Goal: Complete application form

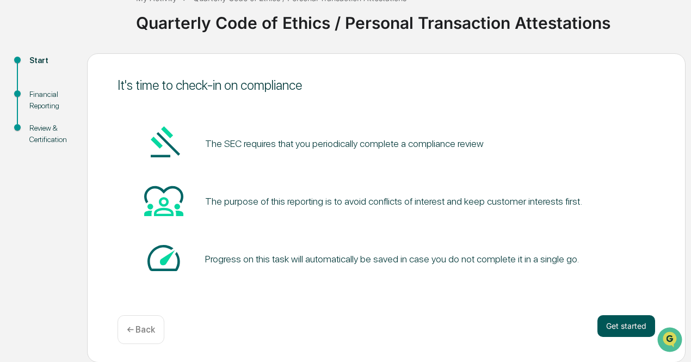
click at [619, 324] on button "Get started" at bounding box center [627, 326] width 58 height 22
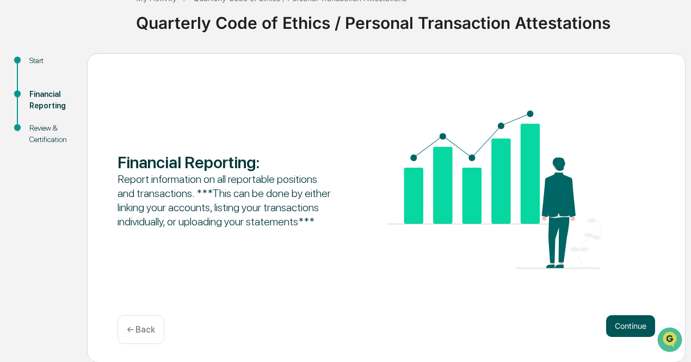
click at [628, 323] on button "Continue" at bounding box center [630, 326] width 49 height 22
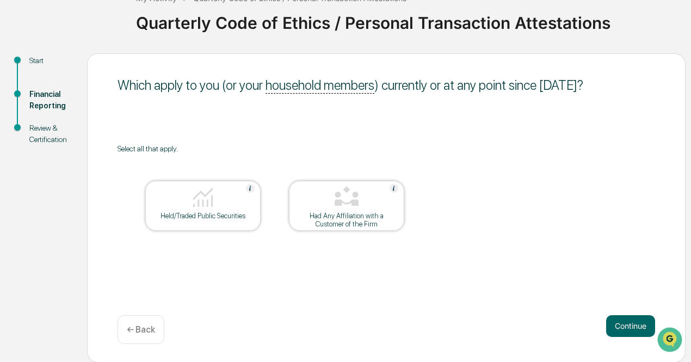
click at [208, 215] on div "Held/Traded Public Securities" at bounding box center [203, 216] width 98 height 8
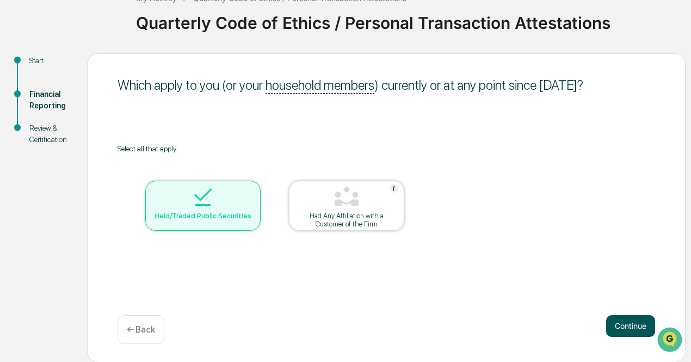
click at [636, 325] on button "Continue" at bounding box center [630, 326] width 49 height 22
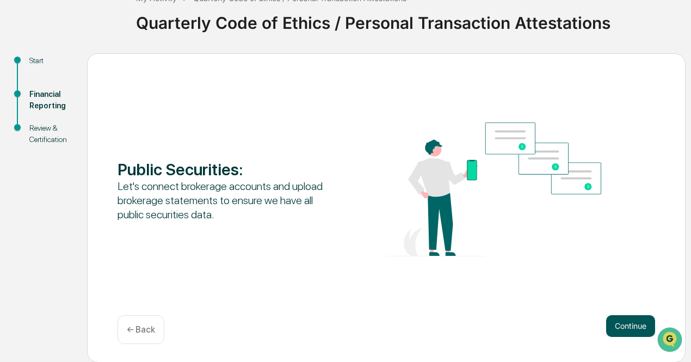
click at [630, 324] on button "Continue" at bounding box center [630, 326] width 49 height 22
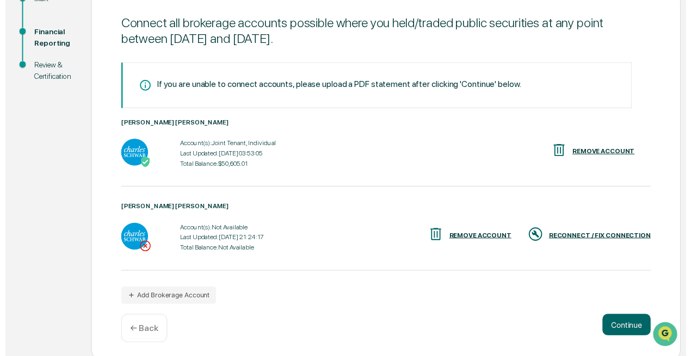
scroll to position [142, 0]
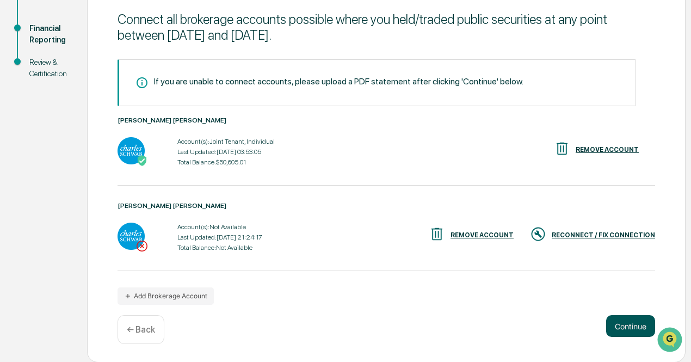
click at [619, 325] on button "Continue" at bounding box center [630, 326] width 49 height 22
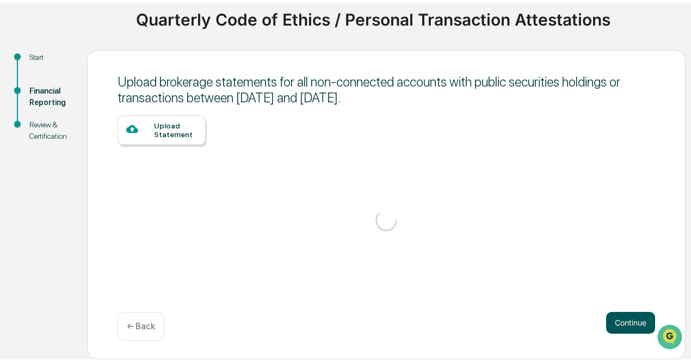
scroll to position [76, 0]
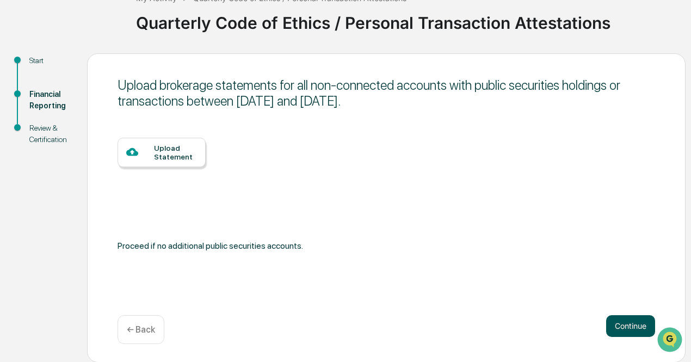
click at [615, 326] on button "Continue" at bounding box center [630, 326] width 49 height 22
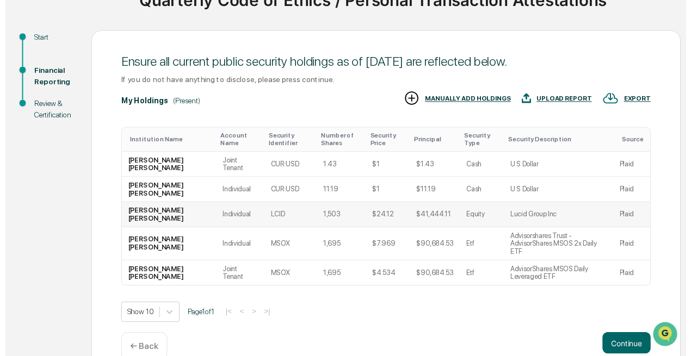
scroll to position [118, 0]
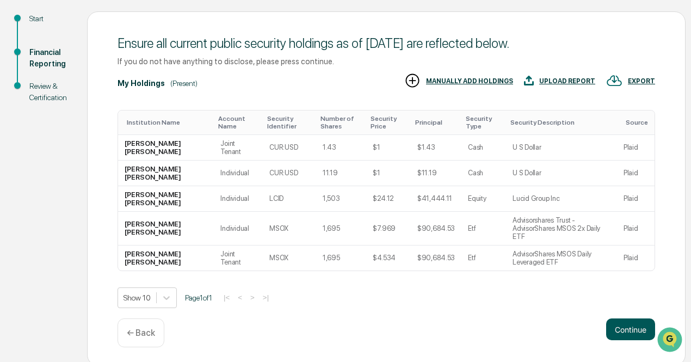
click at [636, 324] on button "Continue" at bounding box center [630, 329] width 49 height 22
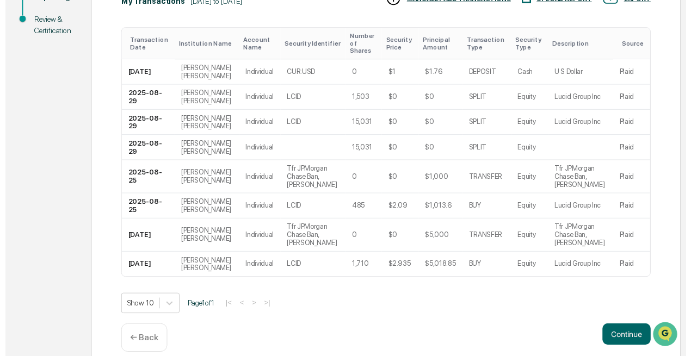
scroll to position [214, 0]
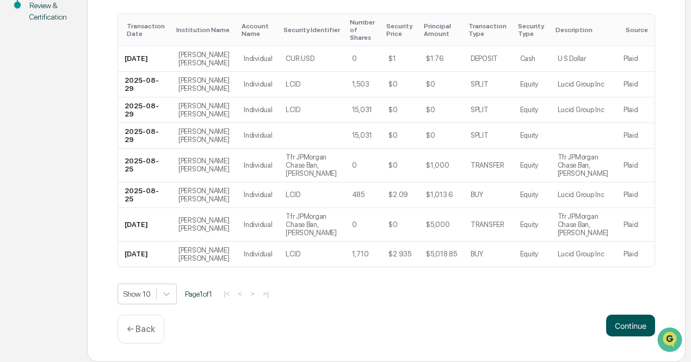
click at [617, 323] on button "Continue" at bounding box center [630, 326] width 49 height 22
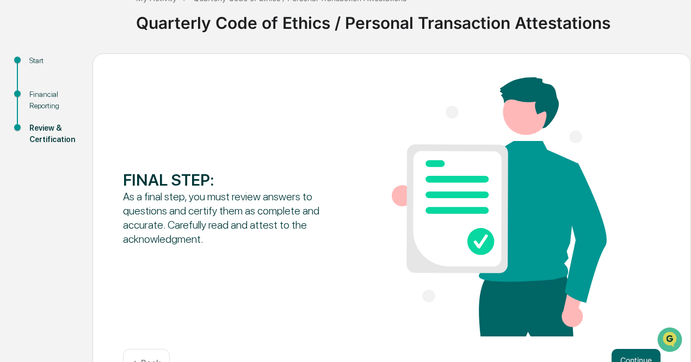
scroll to position [111, 0]
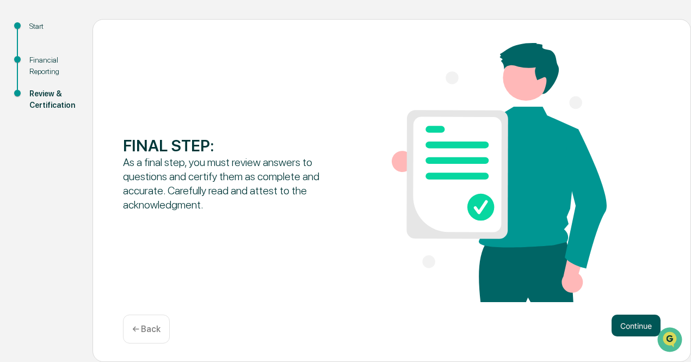
click at [624, 326] on button "Continue" at bounding box center [636, 326] width 49 height 22
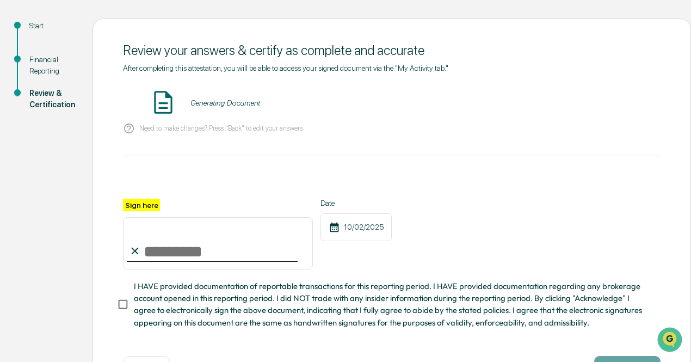
click at [187, 255] on input "Sign here" at bounding box center [218, 243] width 190 height 52
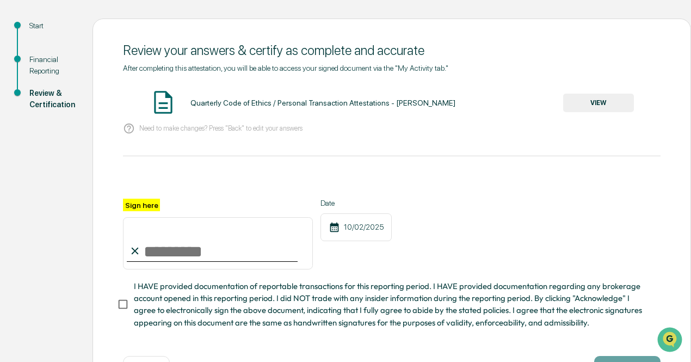
type input "**********"
click at [540, 215] on div "**********" at bounding box center [392, 234] width 538 height 71
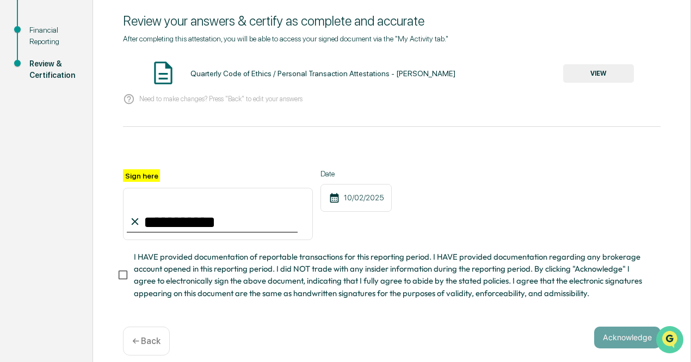
scroll to position [156, 0]
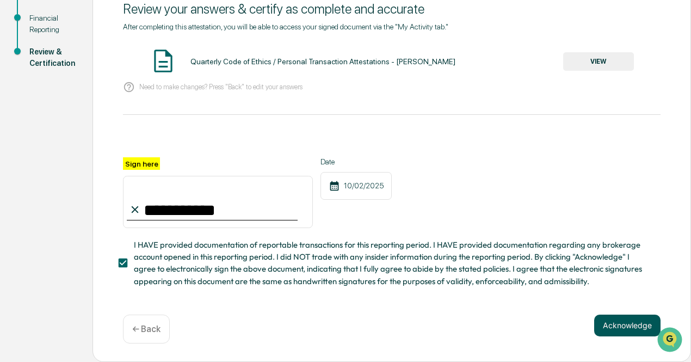
click at [608, 324] on button "Acknowledge" at bounding box center [627, 326] width 66 height 22
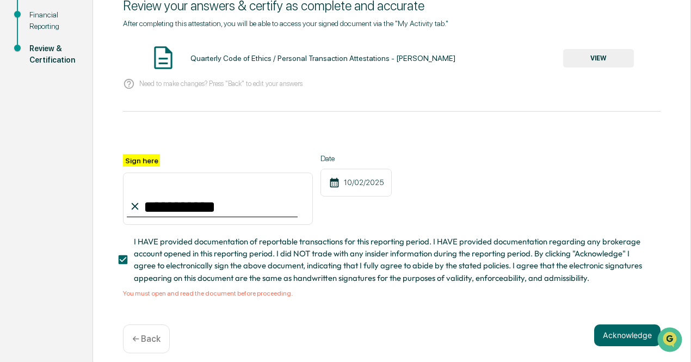
click at [382, 263] on span "I HAVE provided documentation of reportable transactions for this reporting per…" at bounding box center [393, 260] width 518 height 48
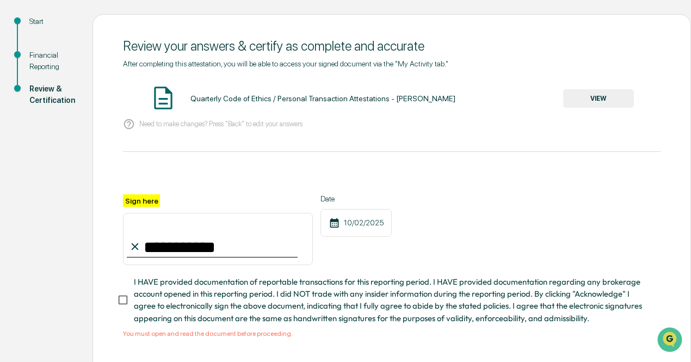
scroll to position [101, 0]
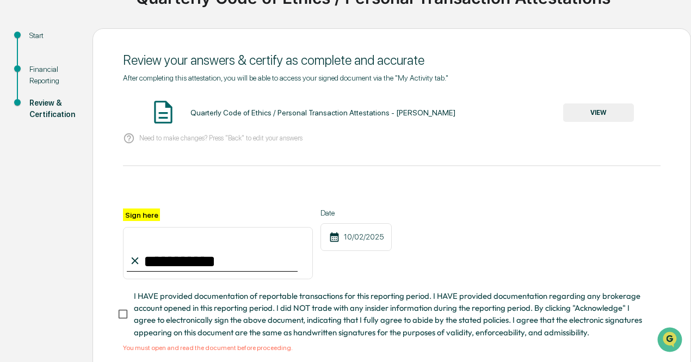
click at [620, 116] on button "VIEW" at bounding box center [598, 112] width 71 height 19
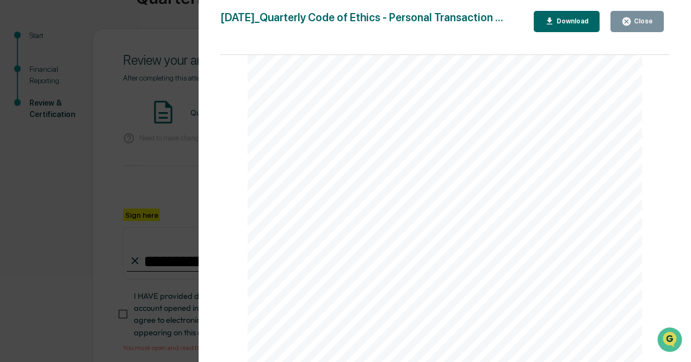
scroll to position [0, 0]
click at [644, 26] on div "Close" at bounding box center [637, 21] width 32 height 10
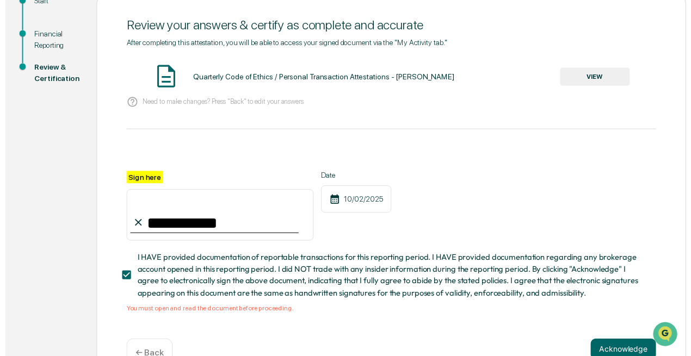
scroll to position [169, 0]
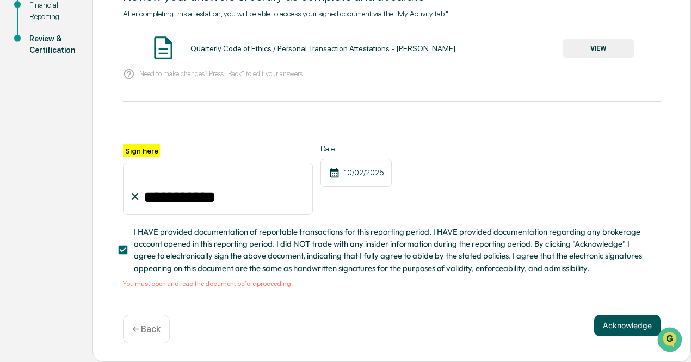
click at [618, 336] on button "Acknowledge" at bounding box center [627, 326] width 66 height 22
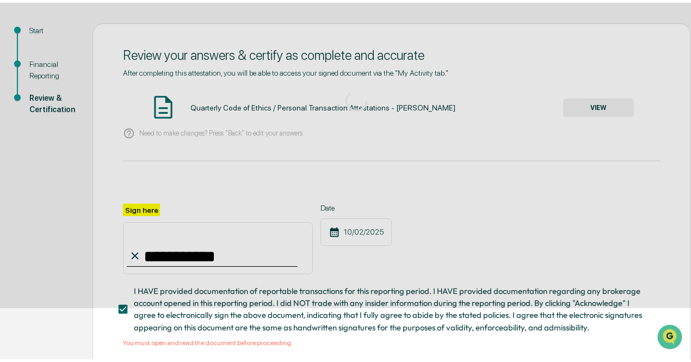
scroll to position [76, 0]
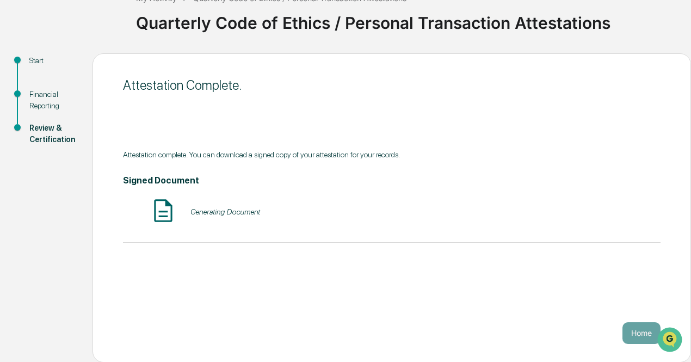
click at [443, 194] on div "Signed Document Generating Document" at bounding box center [392, 200] width 538 height 51
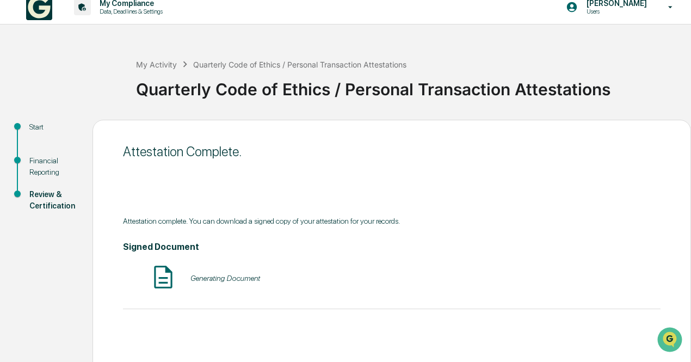
scroll to position [0, 0]
